Goal: Check status: Check status

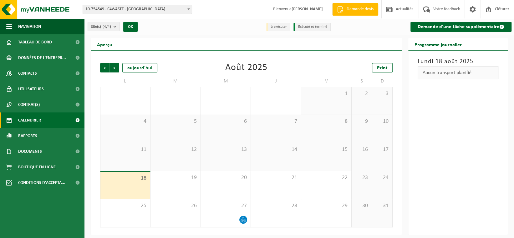
click at [28, 124] on span "Calendrier" at bounding box center [29, 121] width 23 height 16
drag, startPoint x: 224, startPoint y: 66, endPoint x: 245, endPoint y: 69, distance: 20.8
click at [245, 69] on div "Précédent Suivant aujourd'hui Août 2025 Print" at bounding box center [246, 67] width 292 height 9
click at [236, 154] on div "13" at bounding box center [226, 157] width 50 height 28
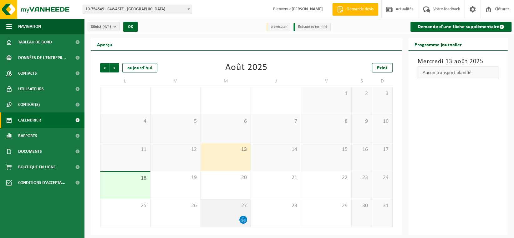
click at [216, 210] on div "27" at bounding box center [226, 213] width 50 height 28
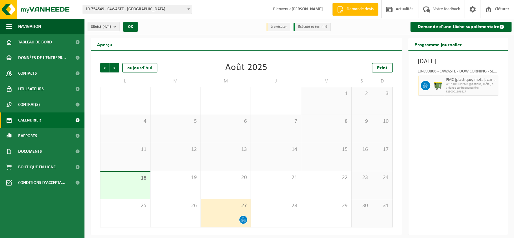
click at [231, 156] on div "13" at bounding box center [226, 157] width 50 height 28
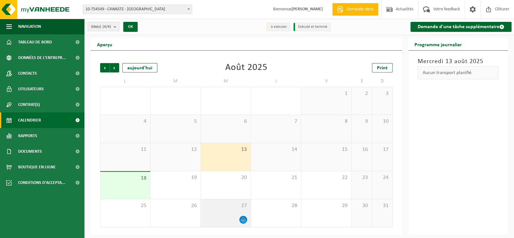
click at [226, 206] on span "27" at bounding box center [226, 206] width 44 height 7
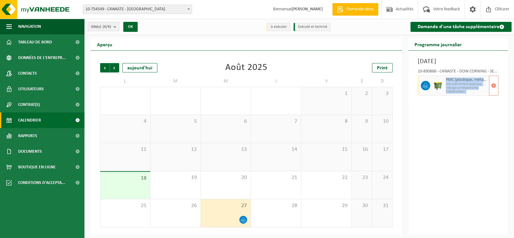
drag, startPoint x: 469, startPoint y: 92, endPoint x: 445, endPoint y: 81, distance: 25.9
click at [445, 81] on div "PMC (plastique, métal, carton boisson) (industriel) WB-1100-HP PMC (plastique, …" at bounding box center [466, 86] width 45 height 20
click at [456, 113] on div "Mercredi 27 août 2025 10-890866 - C4WASTE - DOW CORNING - SENEFFE PMC (plastiqu…" at bounding box center [457, 143] width 99 height 184
click at [107, 67] on span "Précédent" at bounding box center [104, 67] width 9 height 9
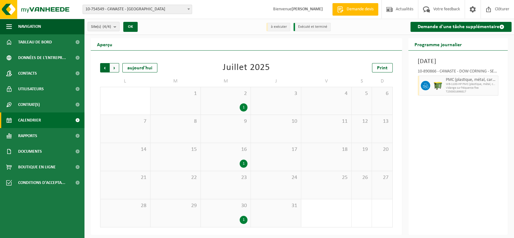
click at [116, 69] on span "Suivant" at bounding box center [114, 67] width 9 height 9
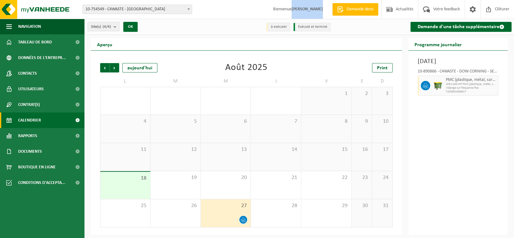
drag, startPoint x: 325, startPoint y: 10, endPoint x: 294, endPoint y: 12, distance: 31.6
click at [294, 12] on span "Bienvenue MARCEL CORNIL" at bounding box center [298, 9] width 62 height 18
click at [294, 12] on strong "[PERSON_NAME]" at bounding box center [306, 9] width 31 height 5
drag, startPoint x: 294, startPoint y: 12, endPoint x: 321, endPoint y: 12, distance: 27.5
click at [321, 12] on strong "[PERSON_NAME]" at bounding box center [306, 9] width 31 height 5
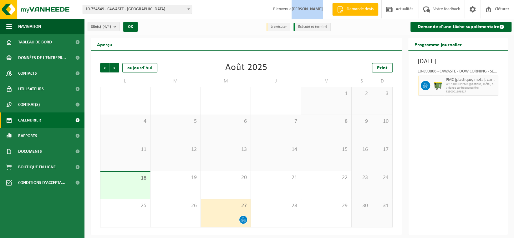
click at [321, 12] on strong "[PERSON_NAME]" at bounding box center [306, 9] width 31 height 5
drag, startPoint x: 321, startPoint y: 12, endPoint x: 315, endPoint y: 10, distance: 6.2
click at [315, 10] on strong "[PERSON_NAME]" at bounding box center [306, 9] width 31 height 5
drag, startPoint x: 225, startPoint y: 68, endPoint x: 267, endPoint y: 71, distance: 42.0
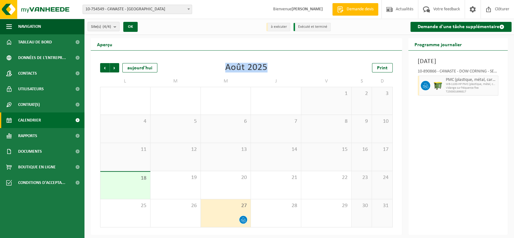
click at [267, 71] on div "Août 2025" at bounding box center [246, 67] width 42 height 9
click at [230, 157] on div "13" at bounding box center [226, 157] width 50 height 28
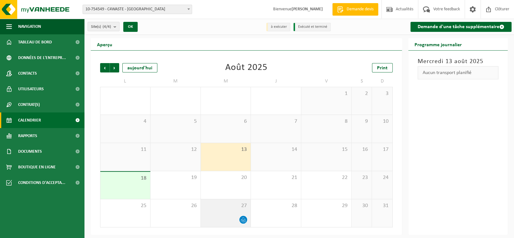
click at [229, 213] on div "27" at bounding box center [226, 213] width 50 height 28
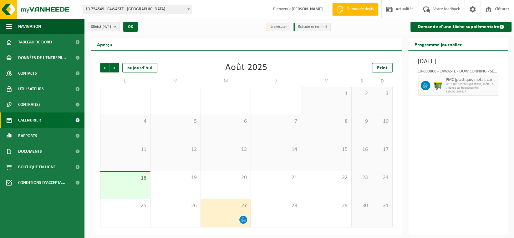
click at [230, 149] on span "13" at bounding box center [226, 149] width 44 height 7
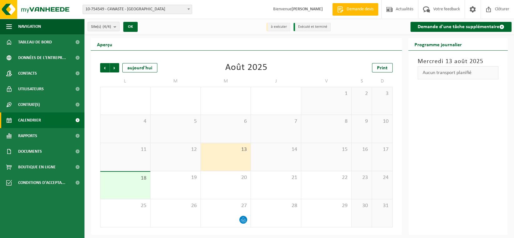
click at [236, 154] on div "13" at bounding box center [226, 157] width 50 height 28
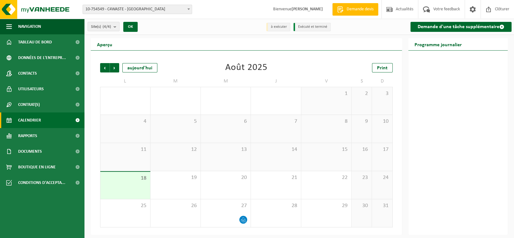
click at [246, 73] on div "Août 2025" at bounding box center [246, 67] width 42 height 9
